Goal: Find specific page/section: Find specific page/section

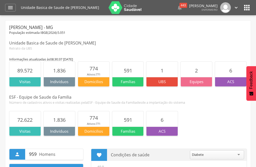
click at [231, 82] on p "ACS" at bounding box center [230, 81] width 31 height 5
click at [232, 73] on span "6" at bounding box center [231, 70] width 3 height 7
click at [231, 84] on p "ACS" at bounding box center [230, 81] width 31 height 5
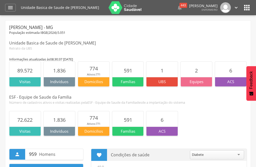
click at [231, 84] on p "ACS" at bounding box center [230, 81] width 31 height 5
click at [247, 9] on icon "" at bounding box center [247, 8] width 8 height 8
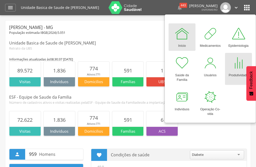
click at [232, 68] on div at bounding box center [238, 62] width 15 height 15
